Goal: Transaction & Acquisition: Register for event/course

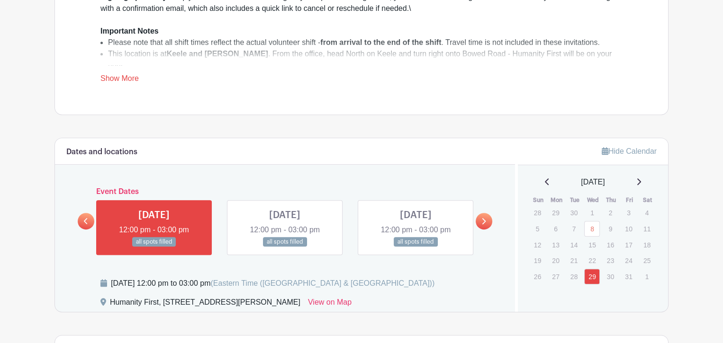
scroll to position [474, 0]
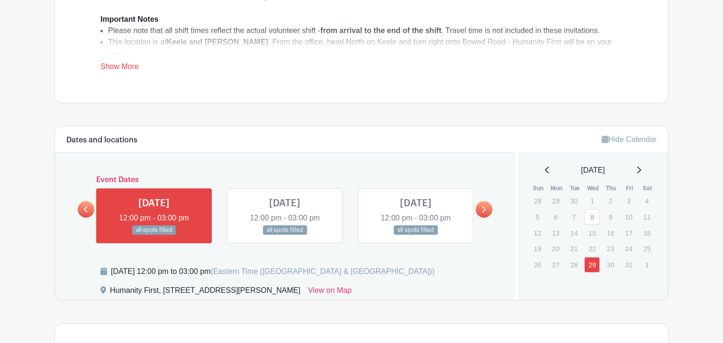
click at [483, 210] on icon at bounding box center [484, 209] width 4 height 6
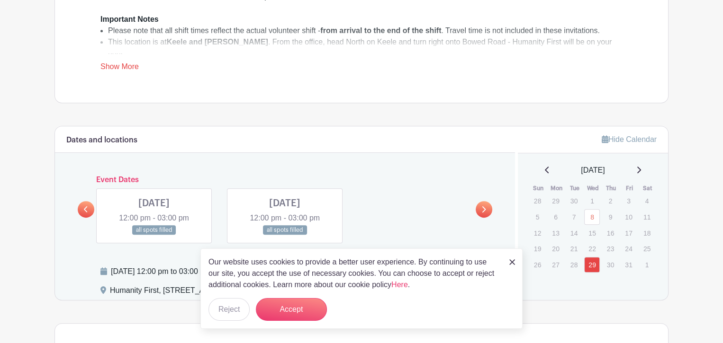
click at [483, 210] on icon at bounding box center [484, 209] width 4 height 6
click at [509, 264] on img at bounding box center [512, 262] width 6 height 6
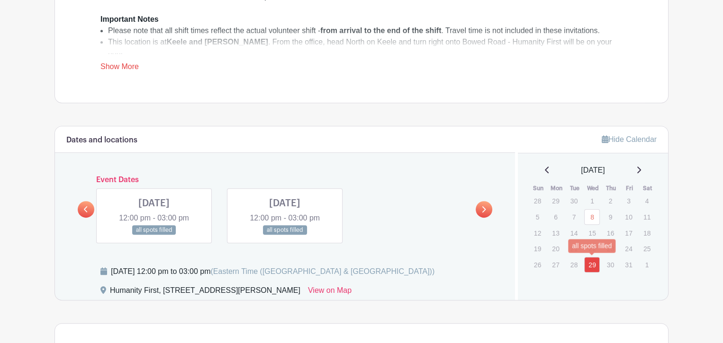
click at [594, 265] on link "29" at bounding box center [592, 265] width 16 height 16
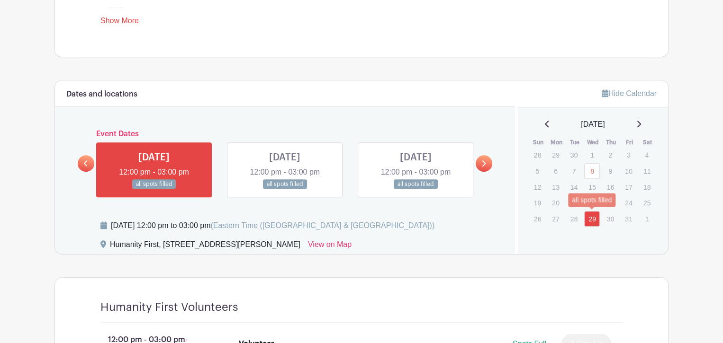
scroll to position [521, 0]
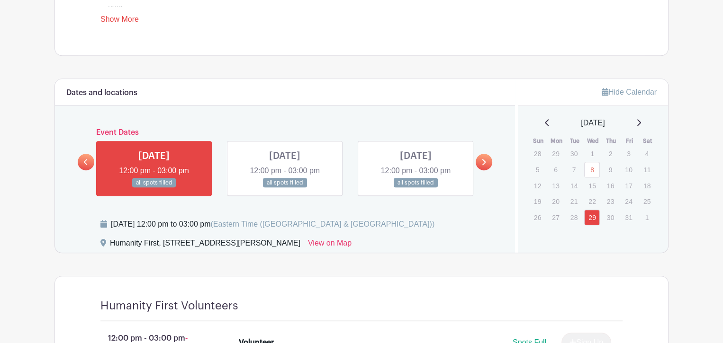
click at [641, 120] on icon at bounding box center [638, 123] width 5 height 8
click at [593, 190] on link "12" at bounding box center [592, 187] width 16 height 16
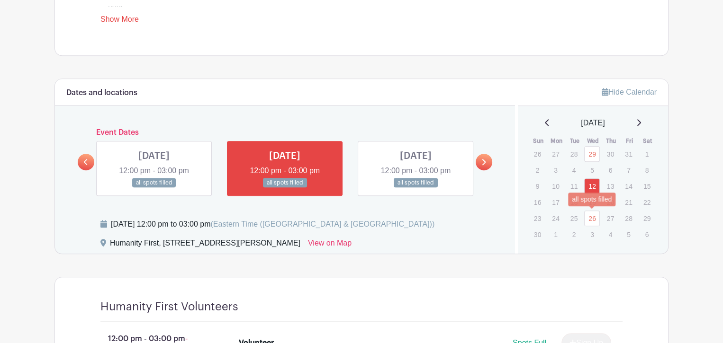
click at [593, 213] on link "26" at bounding box center [592, 219] width 16 height 16
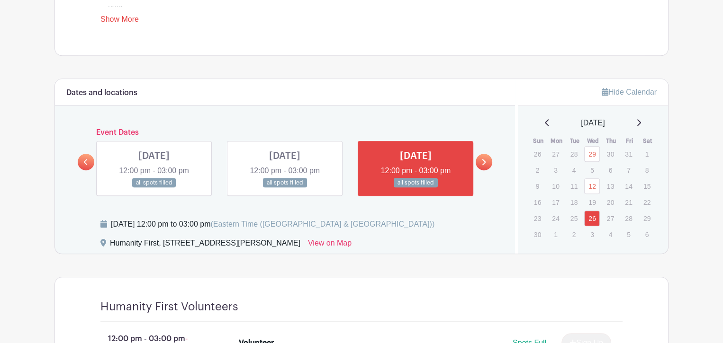
click at [641, 121] on icon at bounding box center [638, 123] width 5 height 8
click at [594, 171] on link "10" at bounding box center [592, 170] width 16 height 16
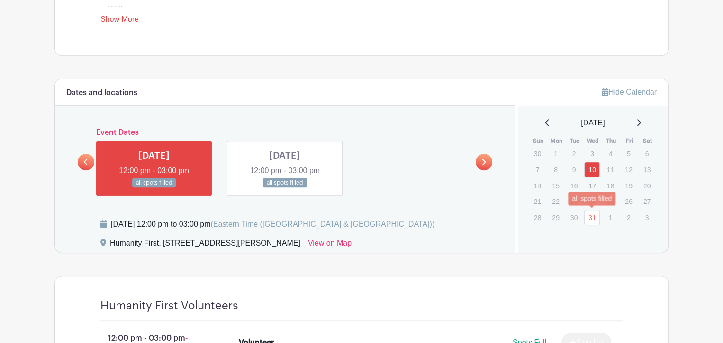
click at [592, 214] on link "31" at bounding box center [592, 218] width 16 height 16
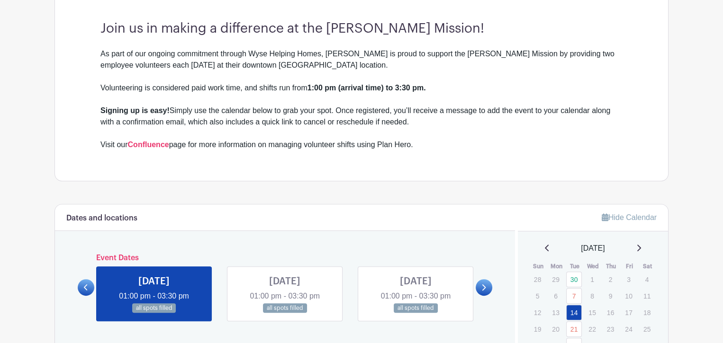
scroll to position [426, 0]
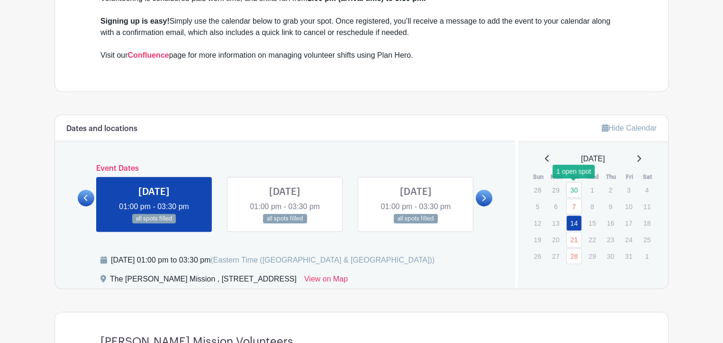
click at [574, 191] on link "30" at bounding box center [574, 190] width 16 height 16
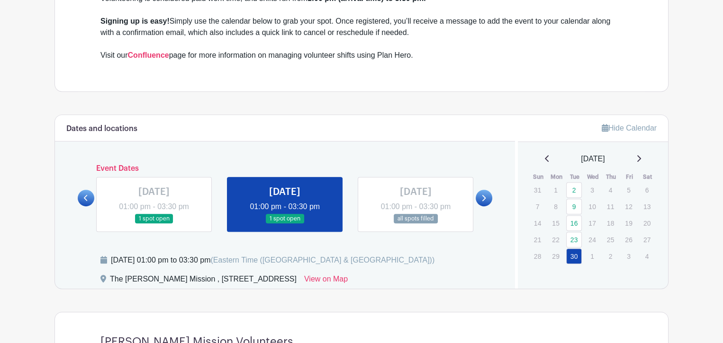
click at [641, 156] on icon at bounding box center [639, 158] width 4 height 7
click at [577, 201] on link "7" at bounding box center [574, 207] width 16 height 16
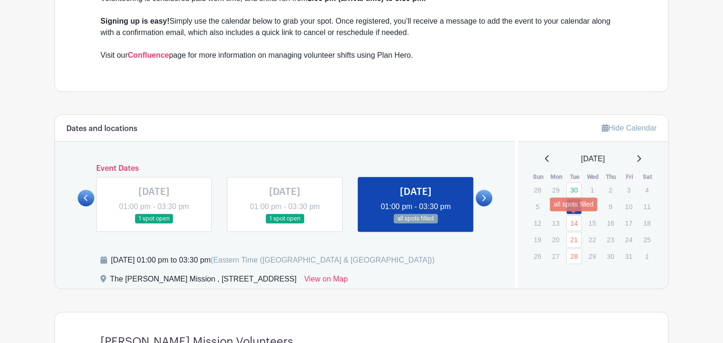
click at [571, 217] on link "14" at bounding box center [574, 223] width 16 height 16
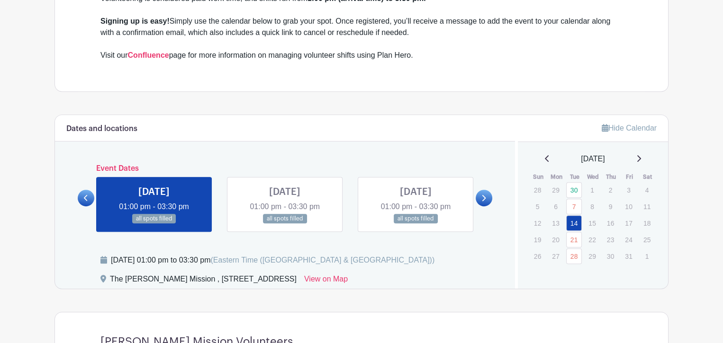
click at [573, 201] on link "7" at bounding box center [574, 207] width 16 height 16
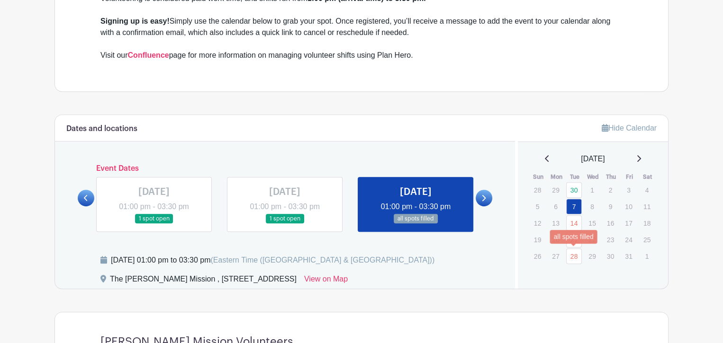
click at [574, 249] on link "28" at bounding box center [574, 257] width 16 height 16
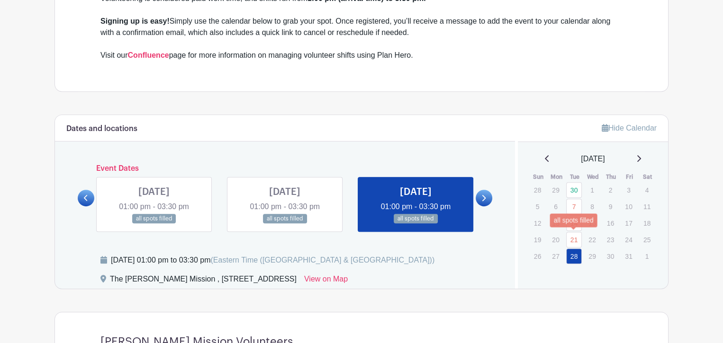
click at [574, 238] on link "21" at bounding box center [574, 240] width 16 height 16
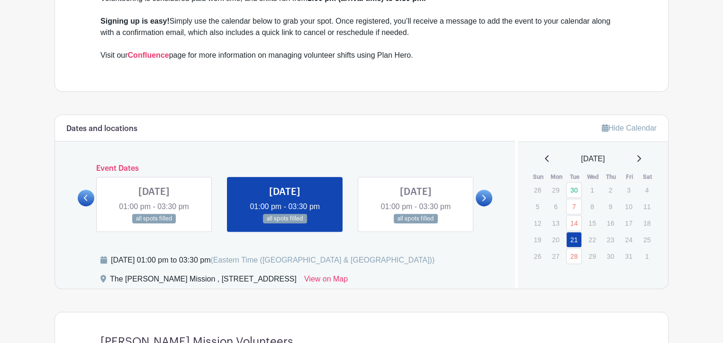
click at [641, 158] on icon at bounding box center [638, 159] width 5 height 8
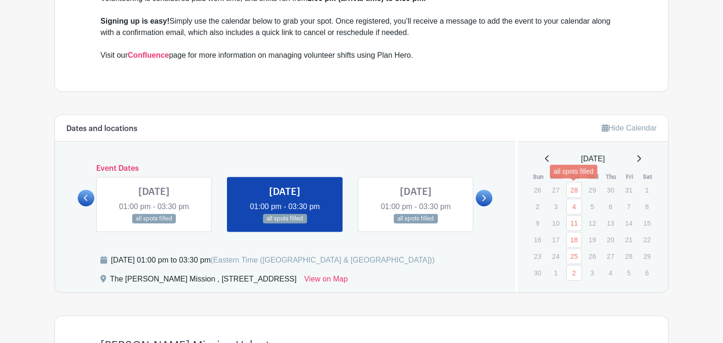
click at [578, 190] on link "28" at bounding box center [574, 190] width 16 height 16
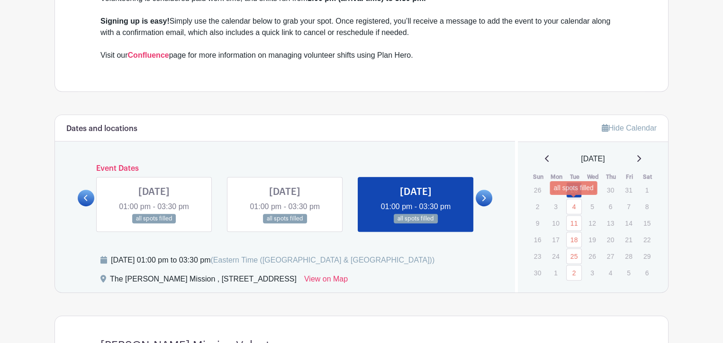
click at [570, 210] on link "4" at bounding box center [574, 207] width 16 height 16
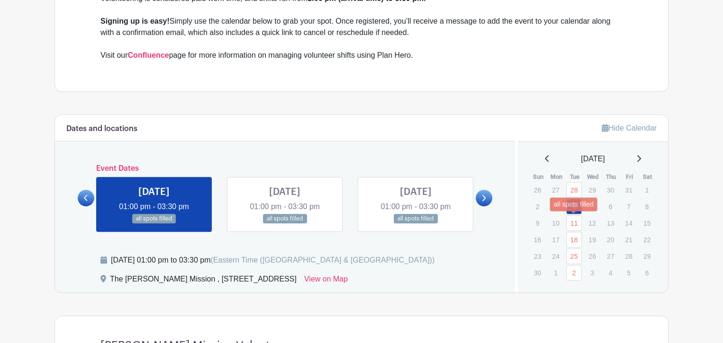
click at [570, 224] on link "11" at bounding box center [574, 223] width 16 height 16
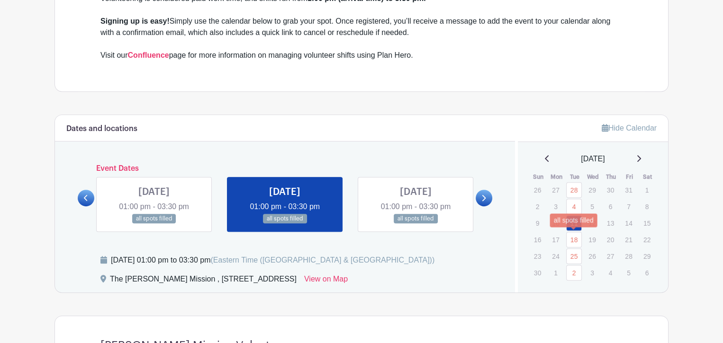
click at [570, 237] on link "18" at bounding box center [574, 240] width 16 height 16
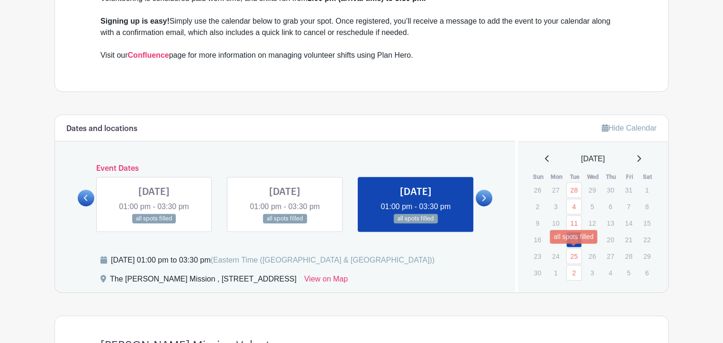
click at [573, 254] on link "25" at bounding box center [574, 257] width 16 height 16
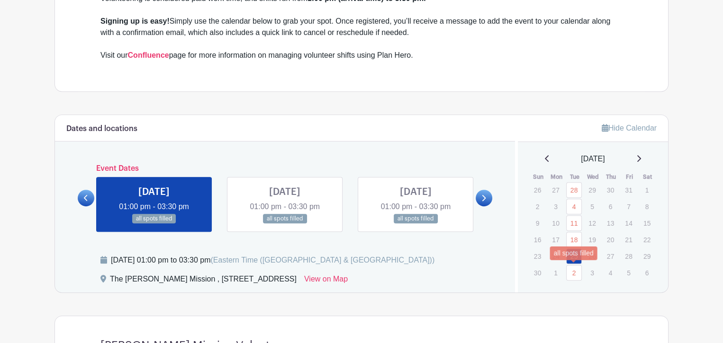
click at [573, 266] on link "2" at bounding box center [574, 273] width 16 height 16
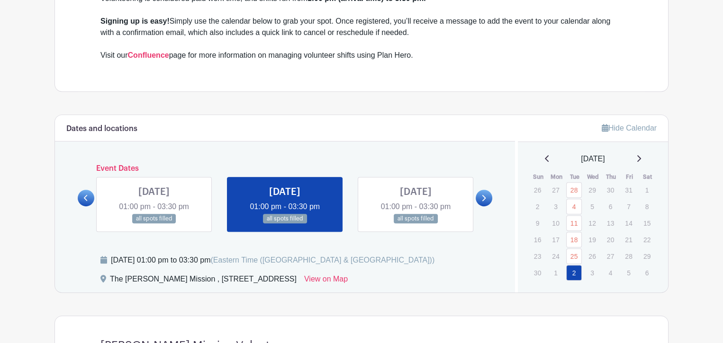
click at [639, 158] on div "November 2025" at bounding box center [593, 158] width 128 height 11
click at [640, 158] on div "November 2025" at bounding box center [593, 158] width 128 height 11
click at [641, 158] on icon at bounding box center [638, 159] width 5 height 8
click at [574, 207] on link "9" at bounding box center [574, 207] width 16 height 16
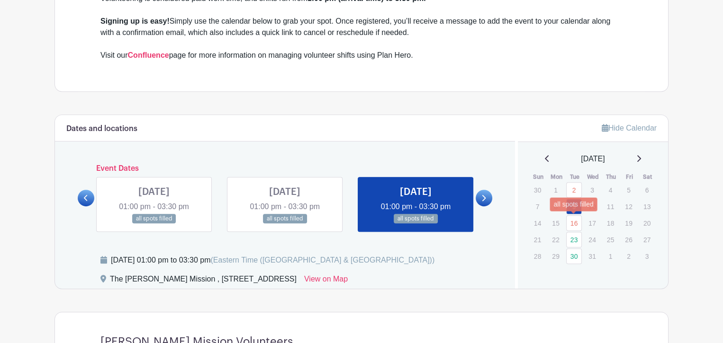
click at [573, 220] on link "16" at bounding box center [574, 223] width 16 height 16
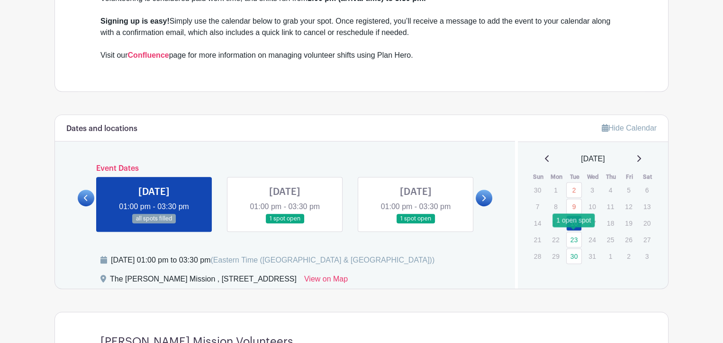
click at [575, 237] on link "23" at bounding box center [574, 240] width 16 height 16
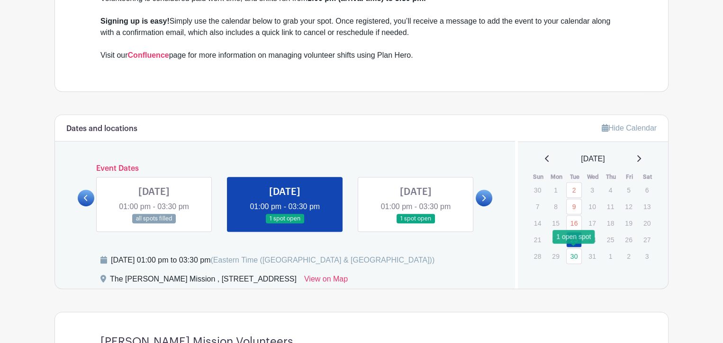
click at [575, 253] on link "30" at bounding box center [574, 257] width 16 height 16
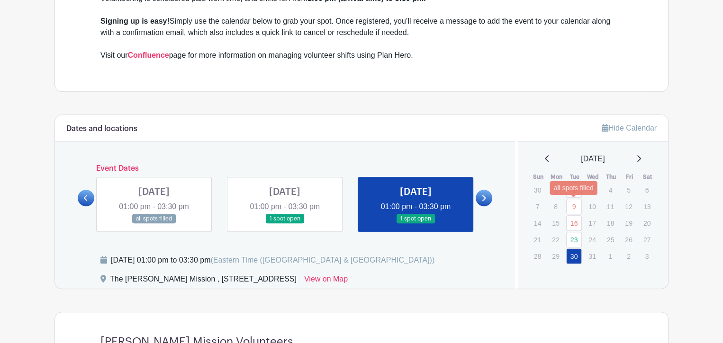
click at [572, 205] on link "9" at bounding box center [574, 207] width 16 height 16
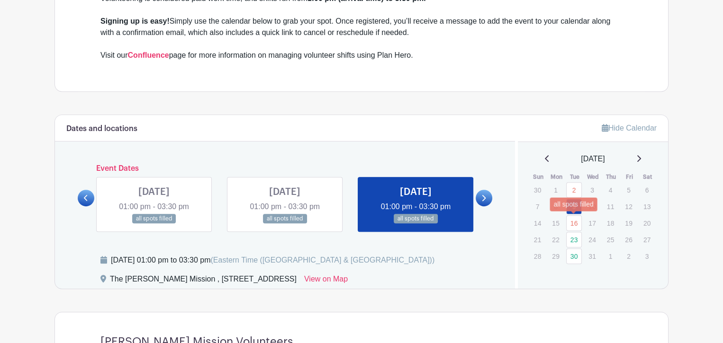
click at [578, 222] on link "16" at bounding box center [574, 223] width 16 height 16
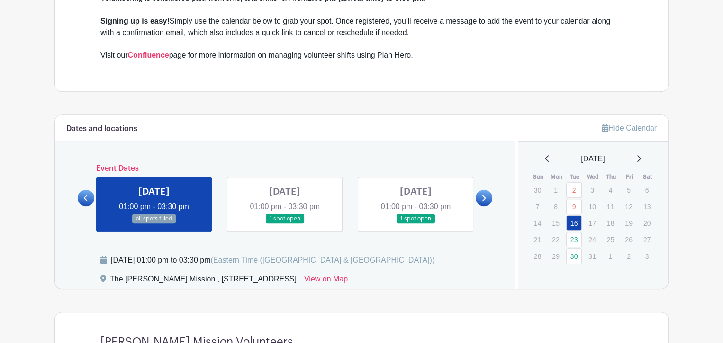
click at [285, 224] on link at bounding box center [285, 224] width 0 height 0
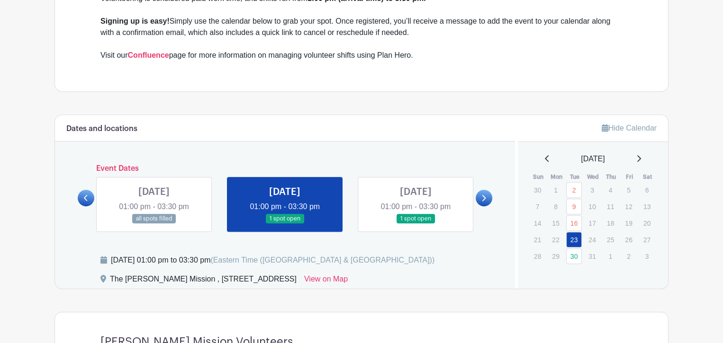
click at [285, 224] on link at bounding box center [285, 224] width 0 height 0
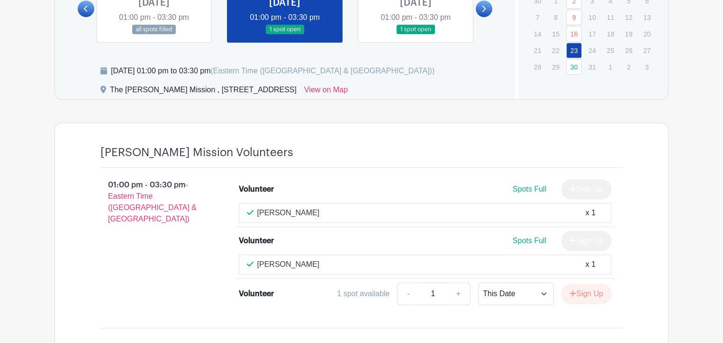
scroll to position [663, 0]
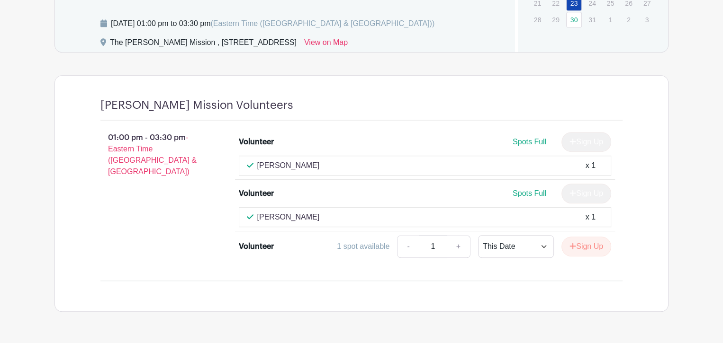
click at [361, 242] on div "1 spot available" at bounding box center [363, 246] width 53 height 11
click at [589, 249] on button "Sign Up" at bounding box center [586, 247] width 50 height 20
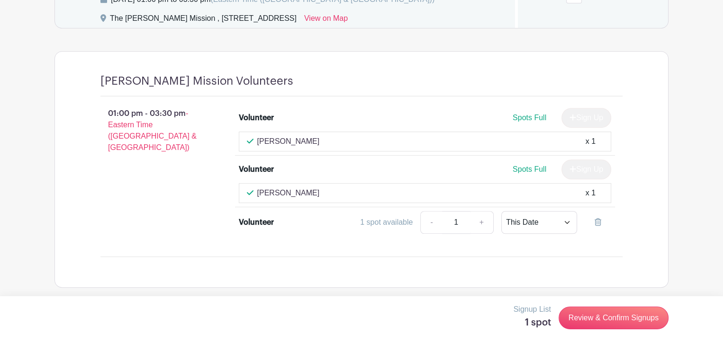
scroll to position [688, 0]
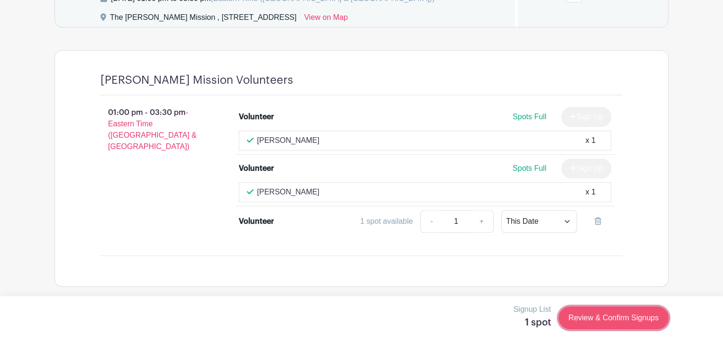
click at [632, 313] on link "Review & Confirm Signups" at bounding box center [613, 318] width 110 height 23
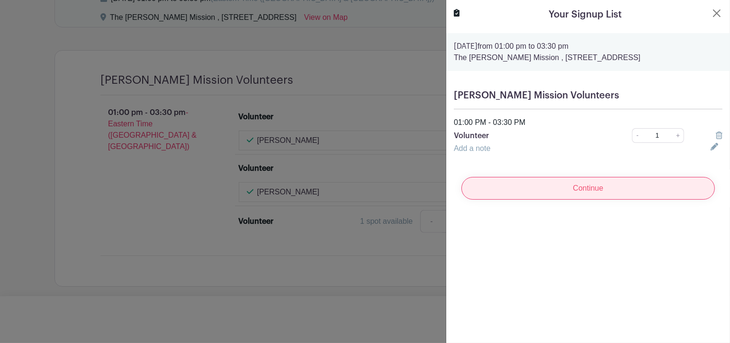
click at [571, 190] on input "Continue" at bounding box center [587, 188] width 253 height 23
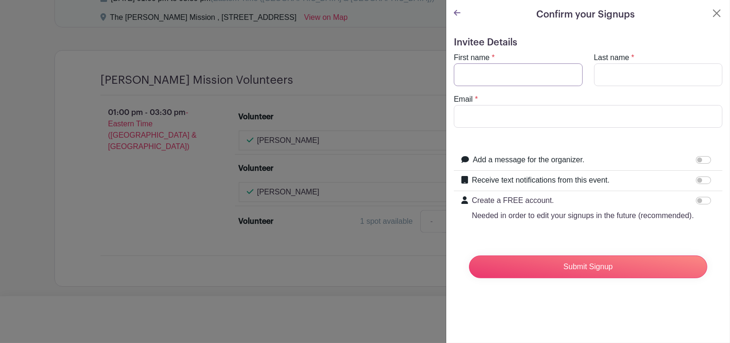
click at [500, 82] on input "First name" at bounding box center [518, 74] width 129 height 23
type input "Rosie"
click at [631, 77] on input "Last name" at bounding box center [658, 74] width 129 height 23
type input "Patel"
click at [494, 117] on input "Email" at bounding box center [588, 116] width 268 height 23
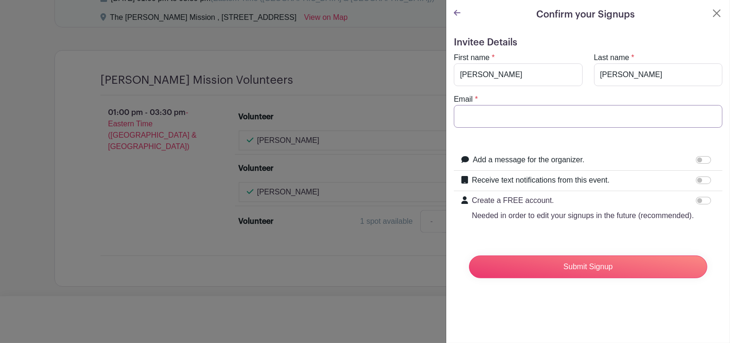
click at [499, 110] on input "Email" at bounding box center [588, 116] width 268 height 23
type input "rpatel@wysemeter.com"
click at [599, 264] on div "Submit Signup" at bounding box center [587, 267] width 253 height 38
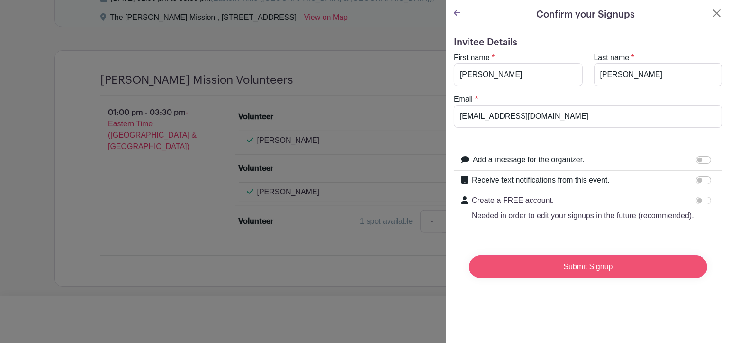
click at [598, 278] on input "Submit Signup" at bounding box center [588, 267] width 238 height 23
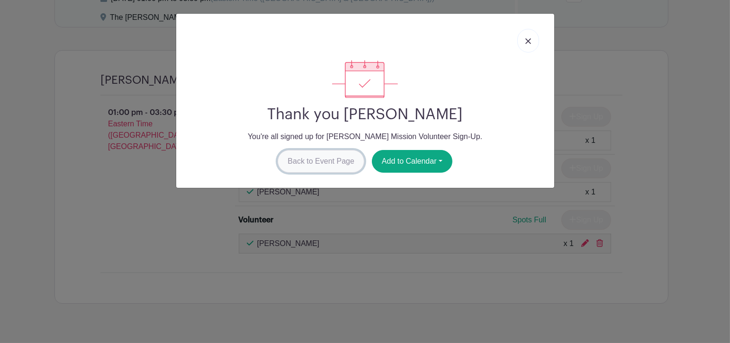
click at [319, 162] on link "Back to Event Page" at bounding box center [320, 161] width 87 height 23
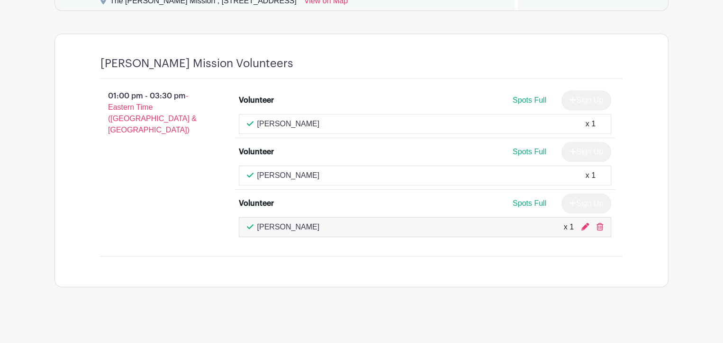
scroll to position [420, 0]
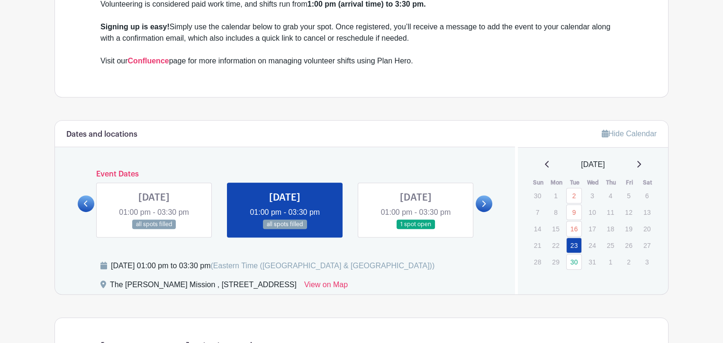
click at [415, 230] on link at bounding box center [415, 230] width 0 height 0
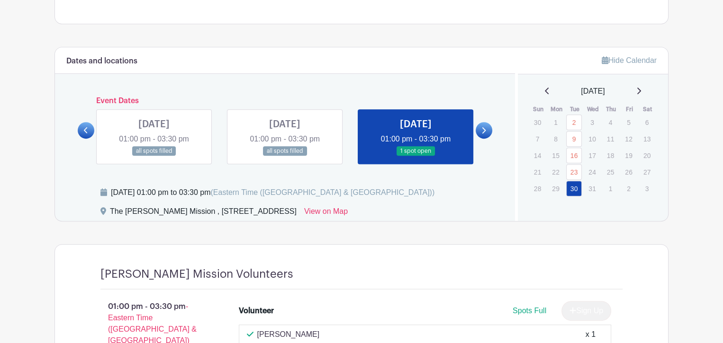
scroll to position [451, 0]
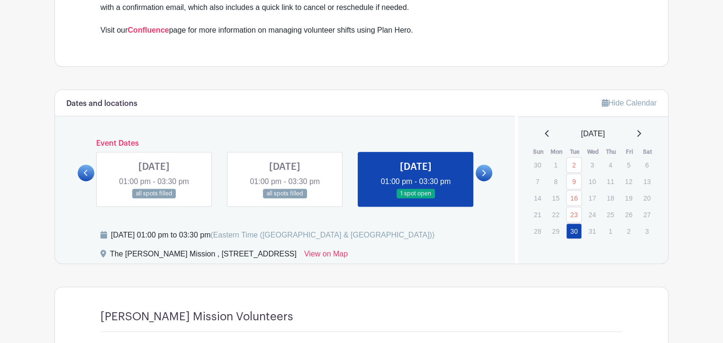
click at [285, 199] on link at bounding box center [285, 199] width 0 height 0
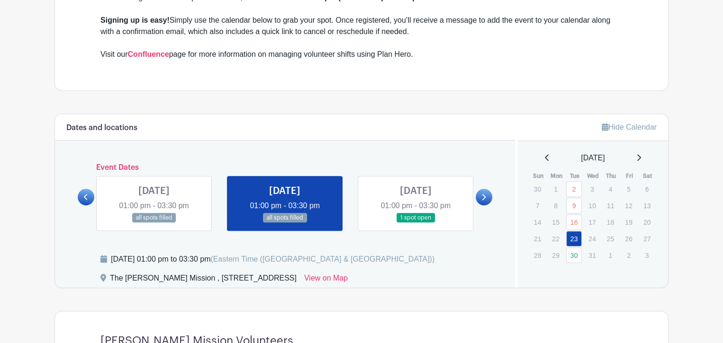
scroll to position [326, 0]
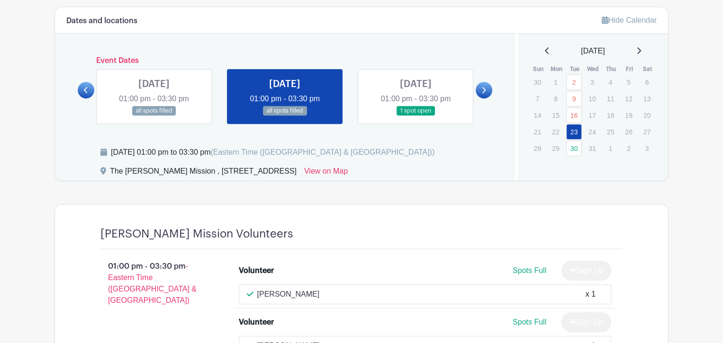
scroll to position [515, 0]
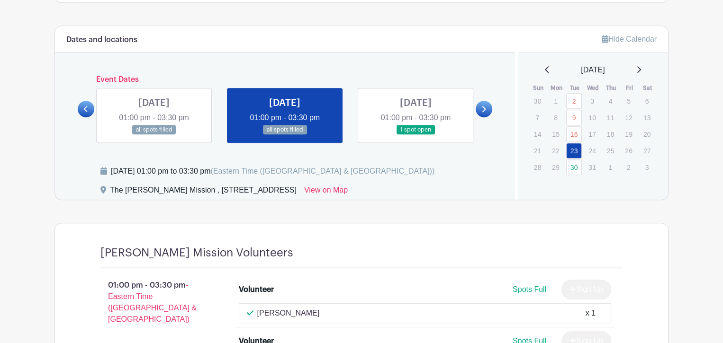
click at [221, 125] on div "[DATE] 01:00 pm - 03:30 pm all spots filled" at bounding box center [284, 115] width 131 height 55
click at [154, 135] on link at bounding box center [154, 135] width 0 height 0
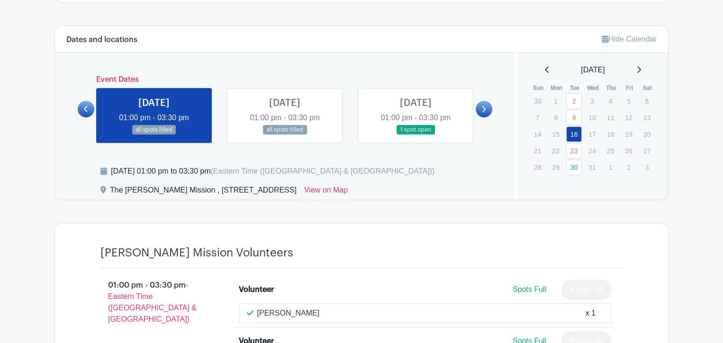
click at [285, 135] on link at bounding box center [285, 135] width 0 height 0
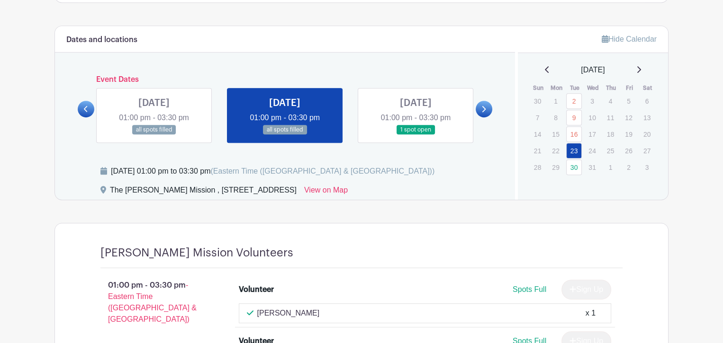
click at [415, 135] on link at bounding box center [415, 135] width 0 height 0
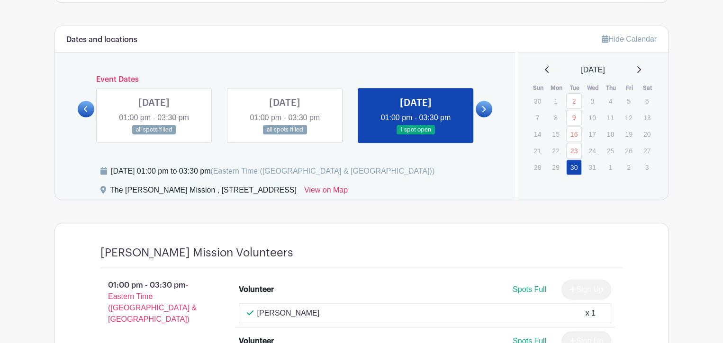
click at [285, 135] on link at bounding box center [285, 135] width 0 height 0
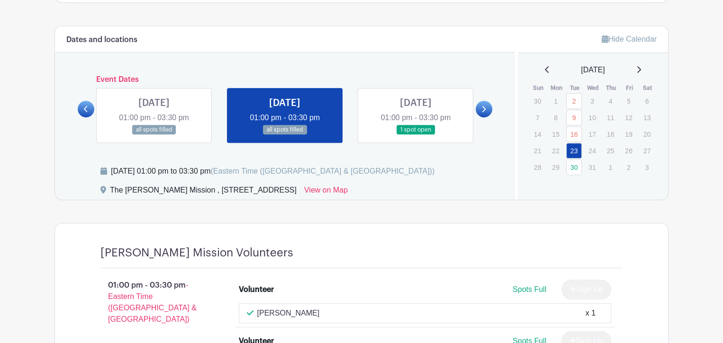
click at [484, 106] on icon at bounding box center [483, 109] width 4 height 7
click at [84, 108] on icon at bounding box center [86, 109] width 4 height 7
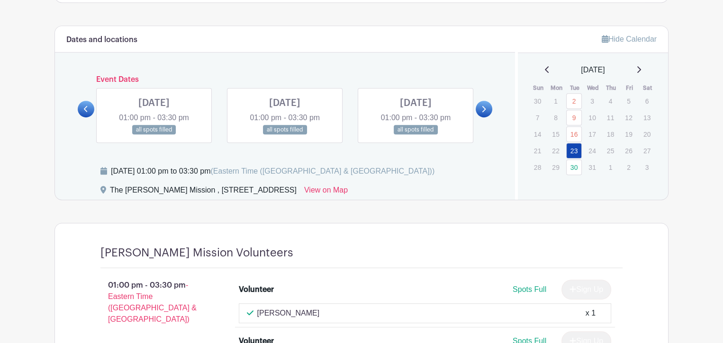
click at [84, 108] on icon at bounding box center [86, 109] width 4 height 7
click at [478, 102] on link at bounding box center [483, 109] width 17 height 17
click at [483, 111] on icon at bounding box center [483, 109] width 4 height 7
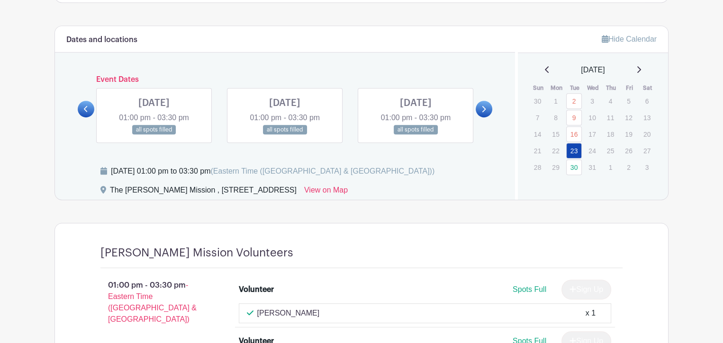
click at [483, 111] on icon at bounding box center [483, 109] width 4 height 7
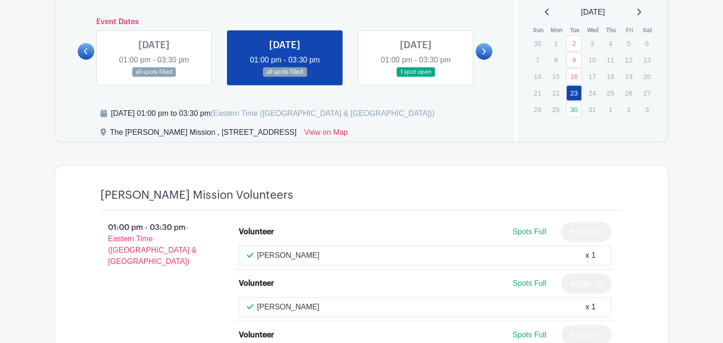
scroll to position [563, 0]
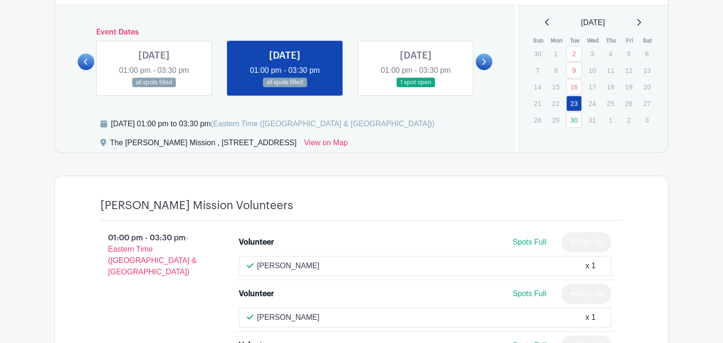
click at [415, 88] on link at bounding box center [415, 88] width 0 height 0
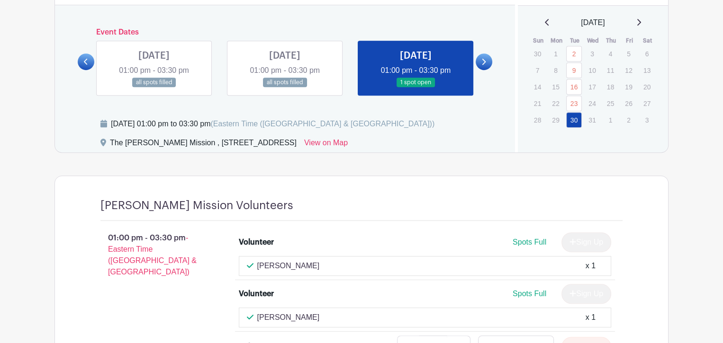
click at [285, 88] on link at bounding box center [285, 88] width 0 height 0
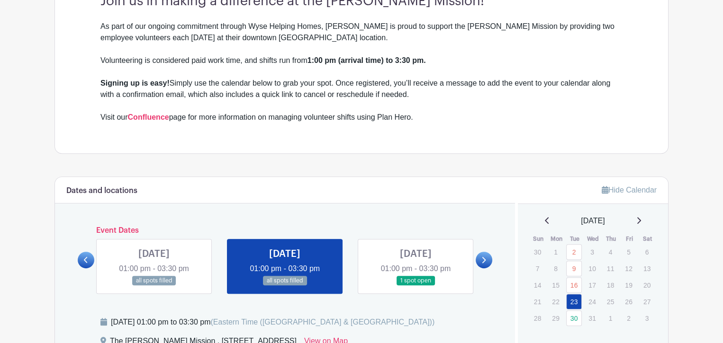
scroll to position [379, 0]
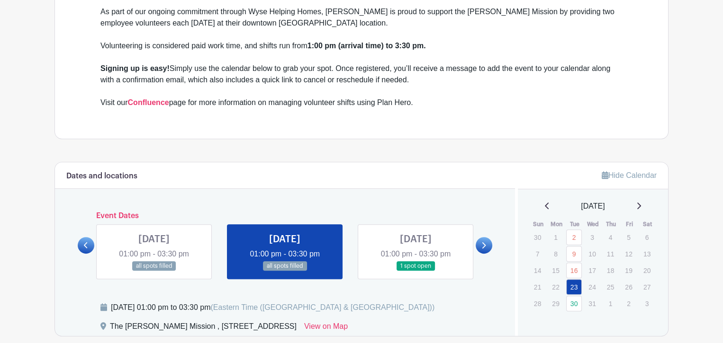
click at [487, 241] on link at bounding box center [483, 245] width 17 height 17
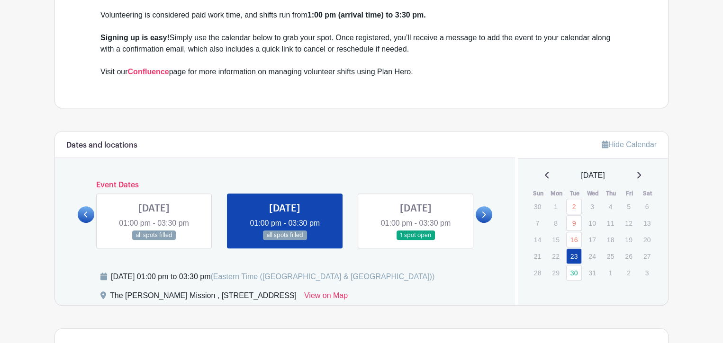
scroll to position [426, 0]
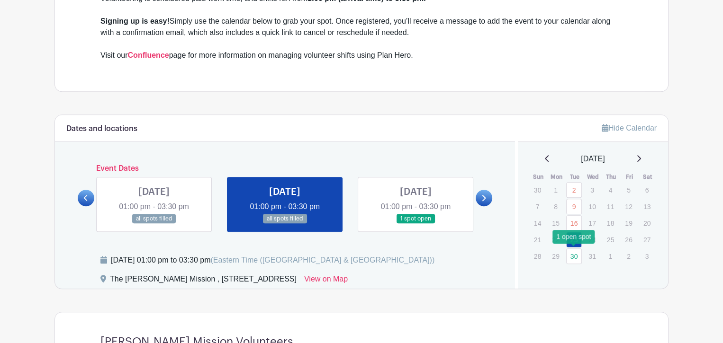
click at [576, 258] on link "30" at bounding box center [574, 257] width 16 height 16
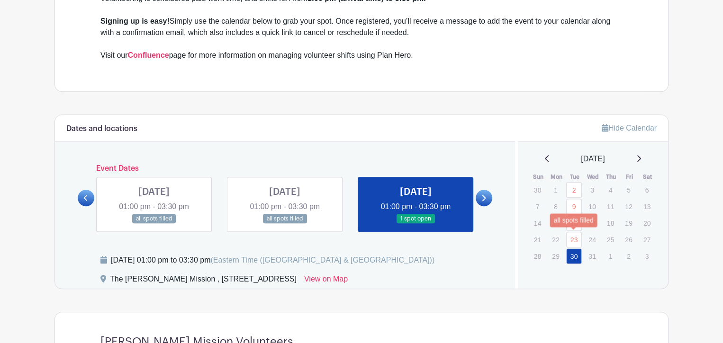
click at [575, 240] on link "23" at bounding box center [574, 240] width 16 height 16
